Goal: Task Accomplishment & Management: Manage account settings

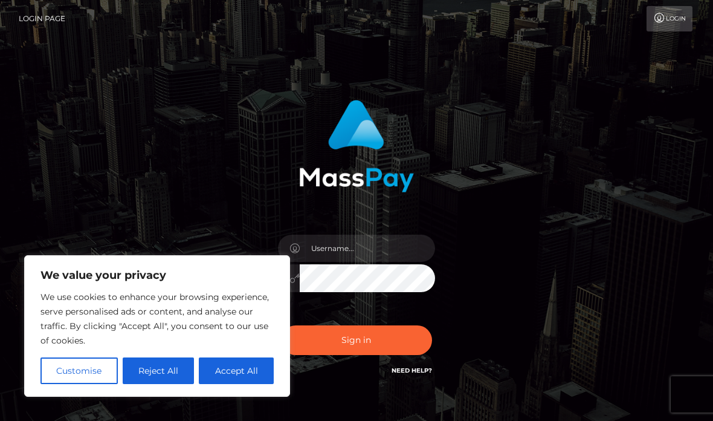
click at [258, 368] on button "Accept All" at bounding box center [236, 370] width 75 height 27
checkbox input "true"
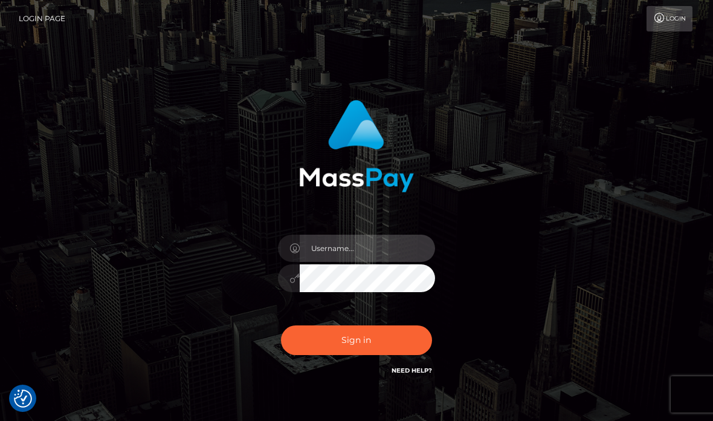
click at [362, 250] on input "text" at bounding box center [367, 248] width 135 height 27
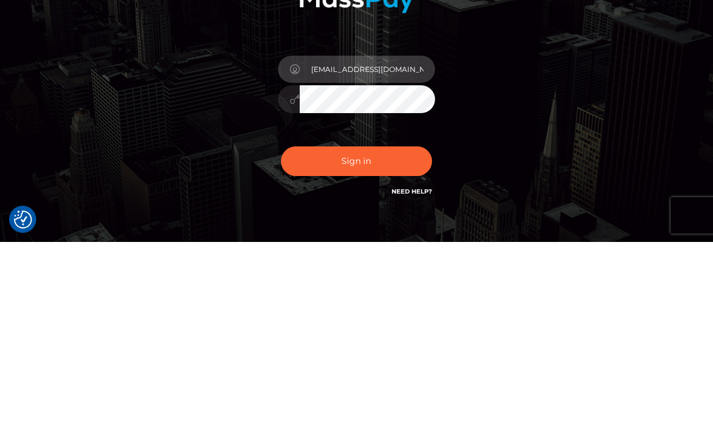
type input "[EMAIL_ADDRESS][DOMAIN_NAME]"
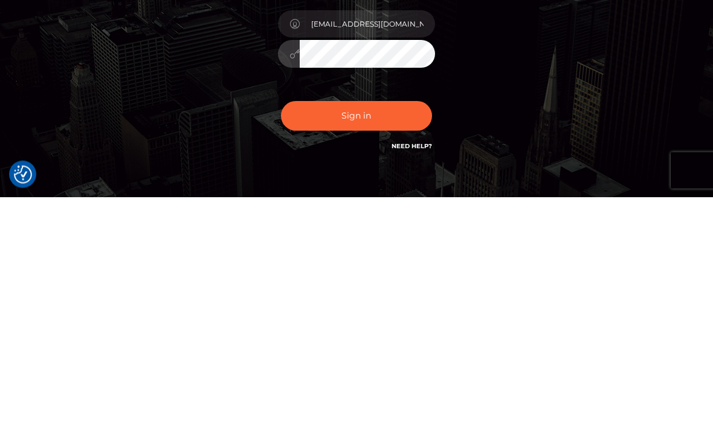
click at [406, 325] on button "Sign in" at bounding box center [356, 340] width 151 height 30
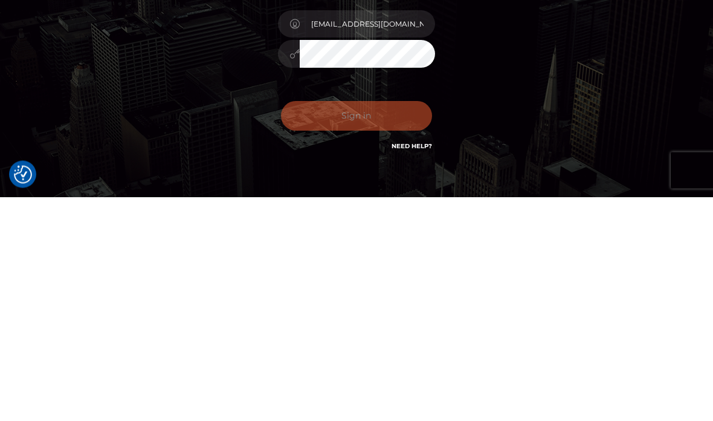
scroll to position [67, 0]
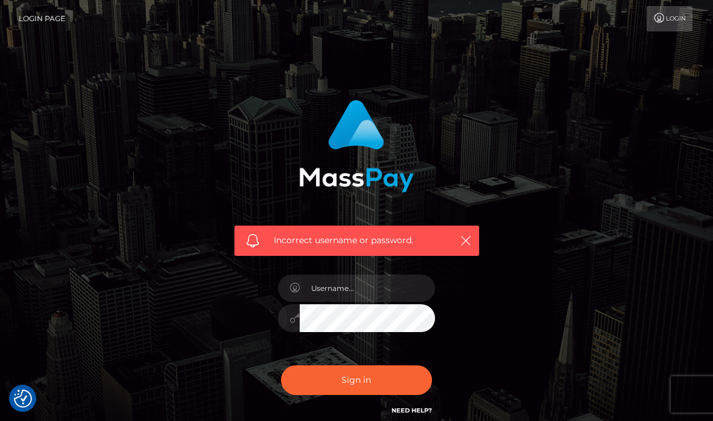
click at [472, 242] on button "button" at bounding box center [465, 240] width 15 height 15
click at [465, 242] on icon "button" at bounding box center [466, 241] width 12 height 12
click at [679, 22] on link "Login" at bounding box center [670, 18] width 46 height 25
